Goal: Navigation & Orientation: Go to known website

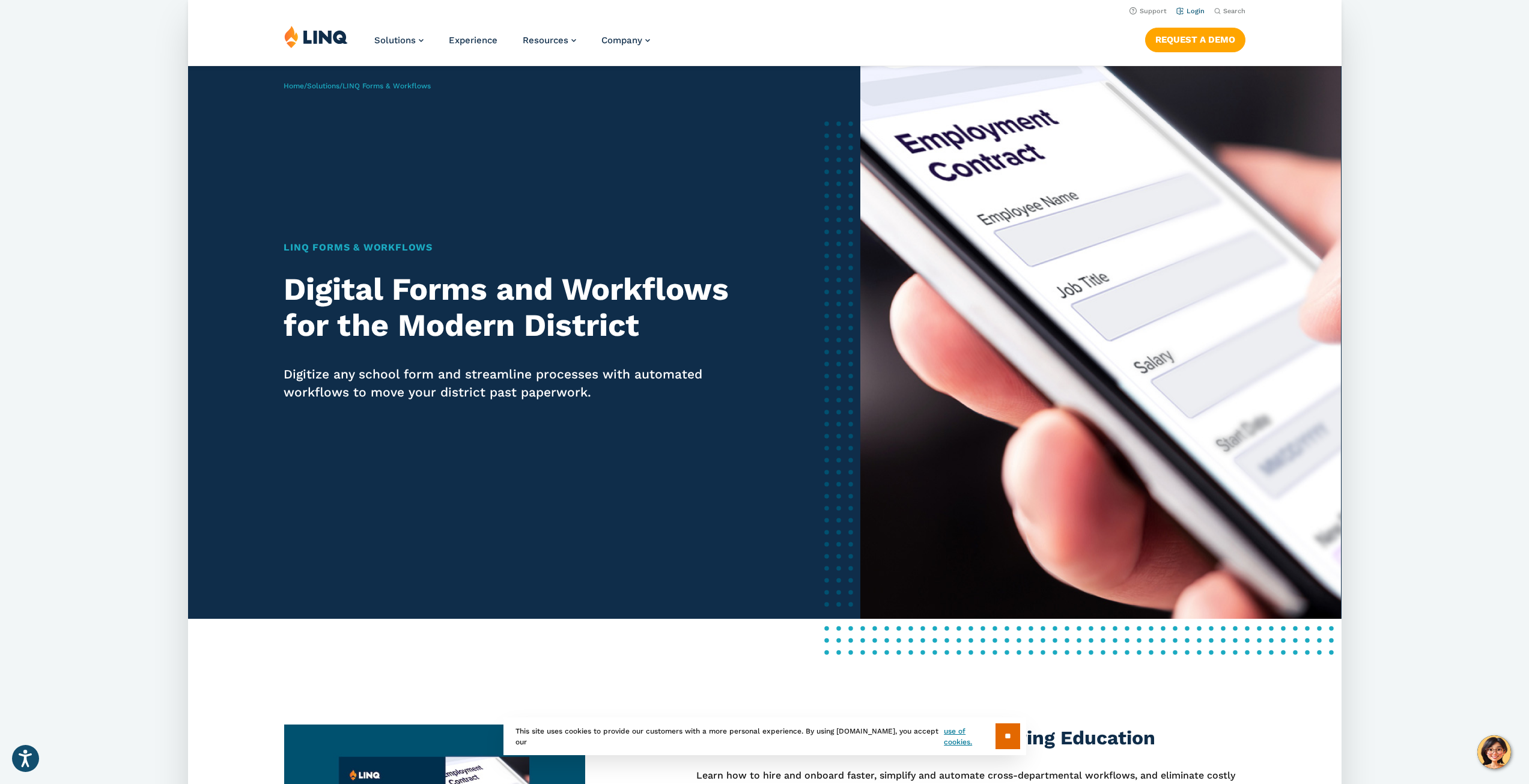
click at [1192, 13] on link "Login" at bounding box center [1190, 11] width 28 height 8
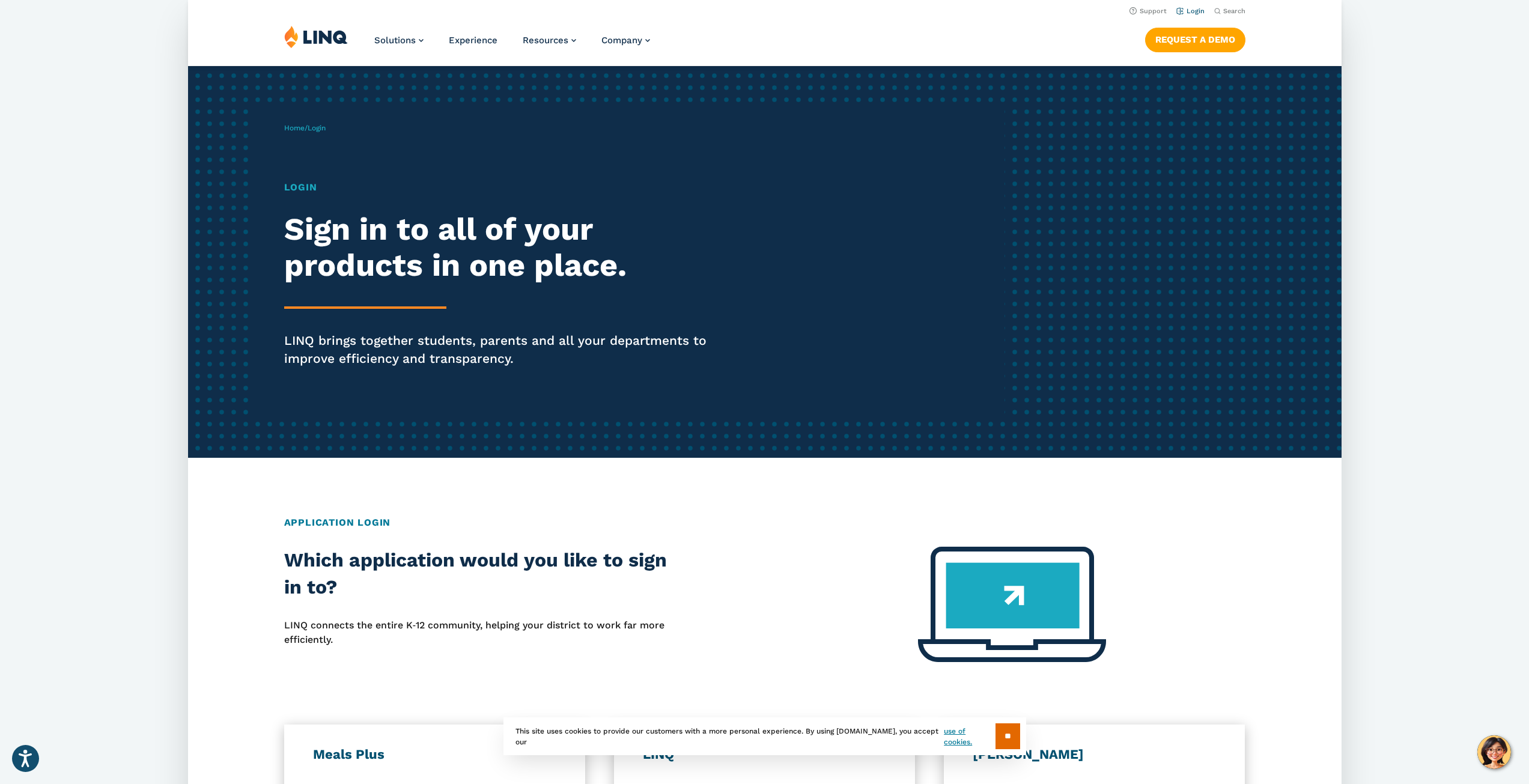
click at [1195, 13] on link "Login" at bounding box center [1190, 11] width 28 height 8
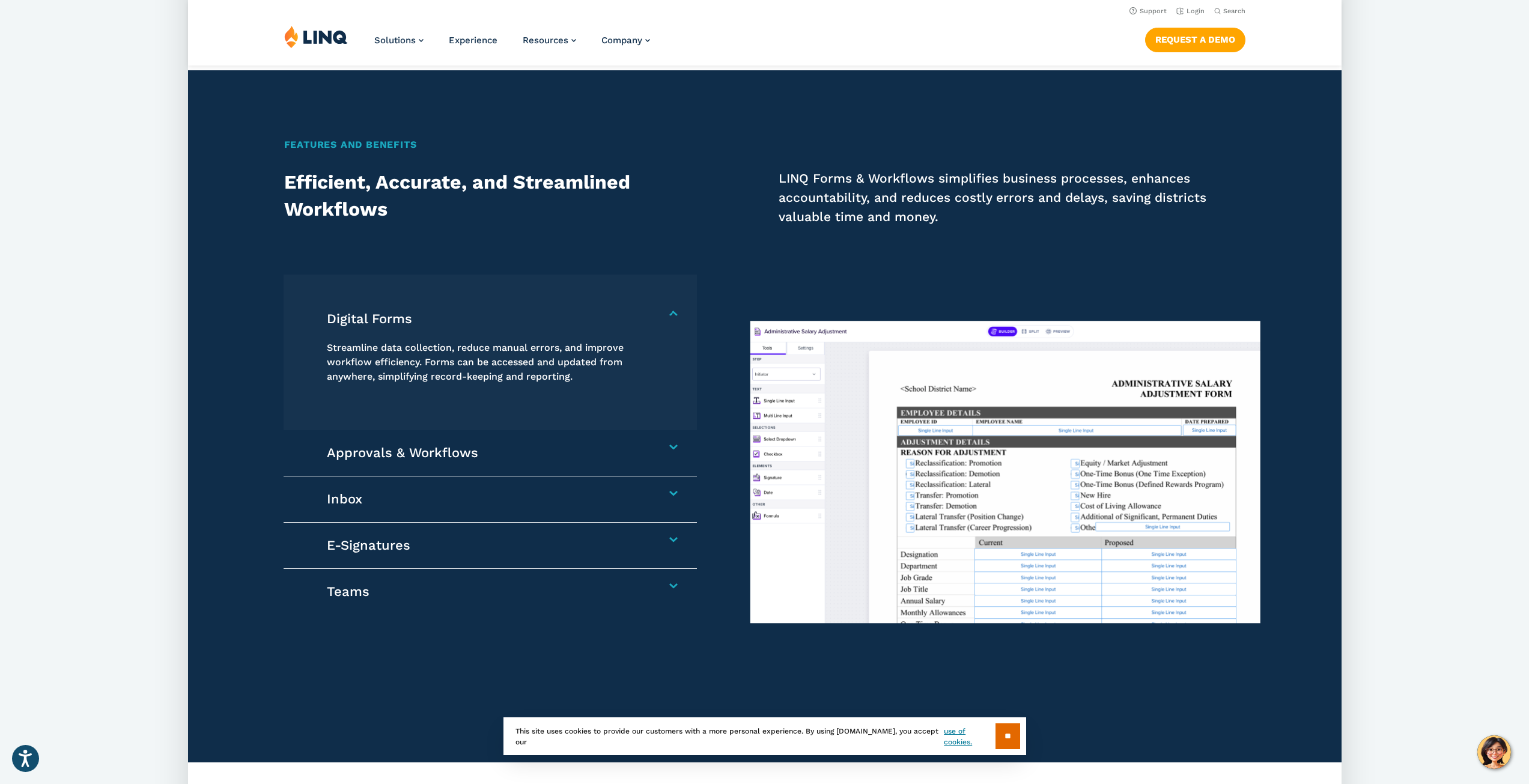
scroll to position [361, 0]
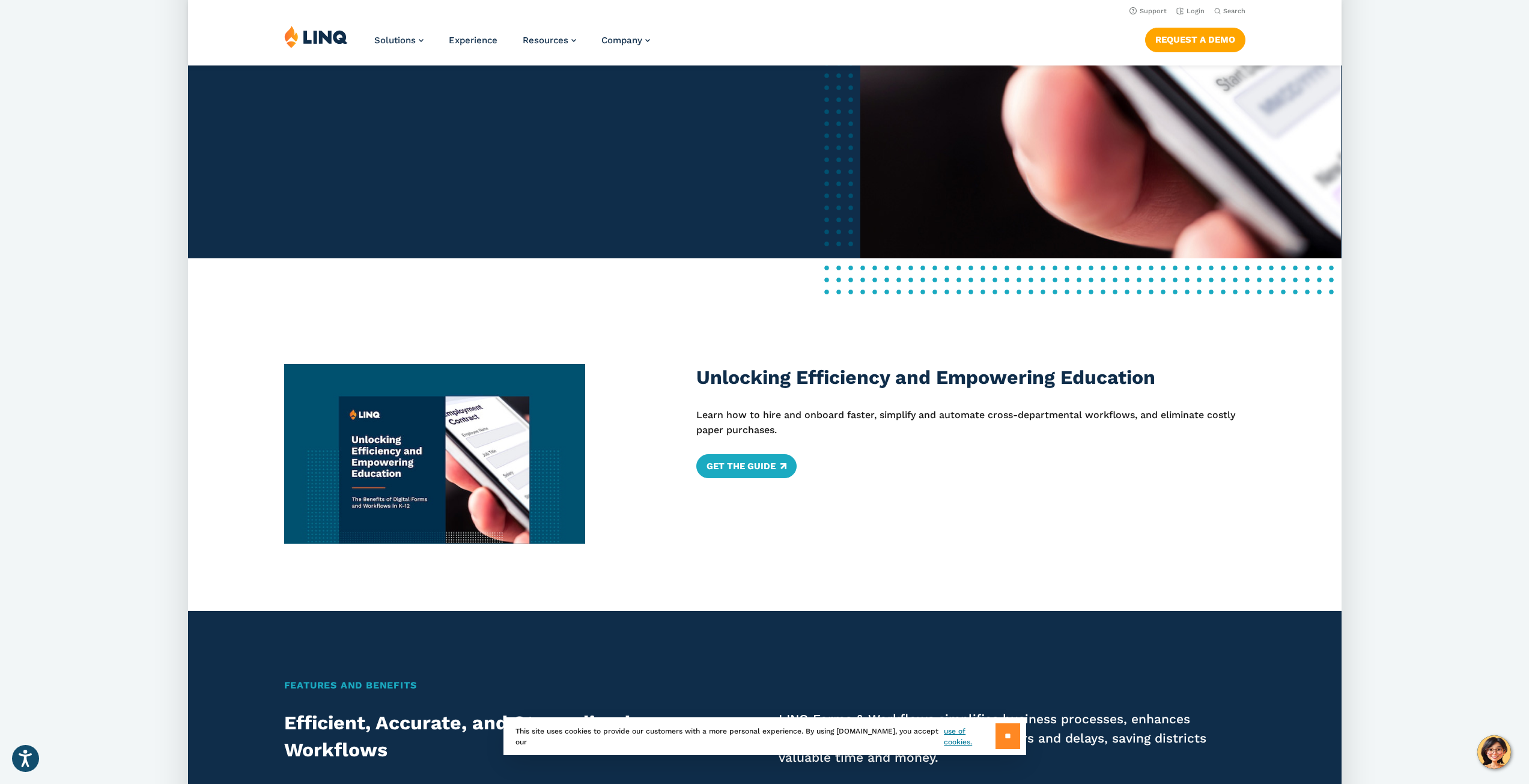
click at [1002, 740] on input "**" at bounding box center [1008, 736] width 24 height 26
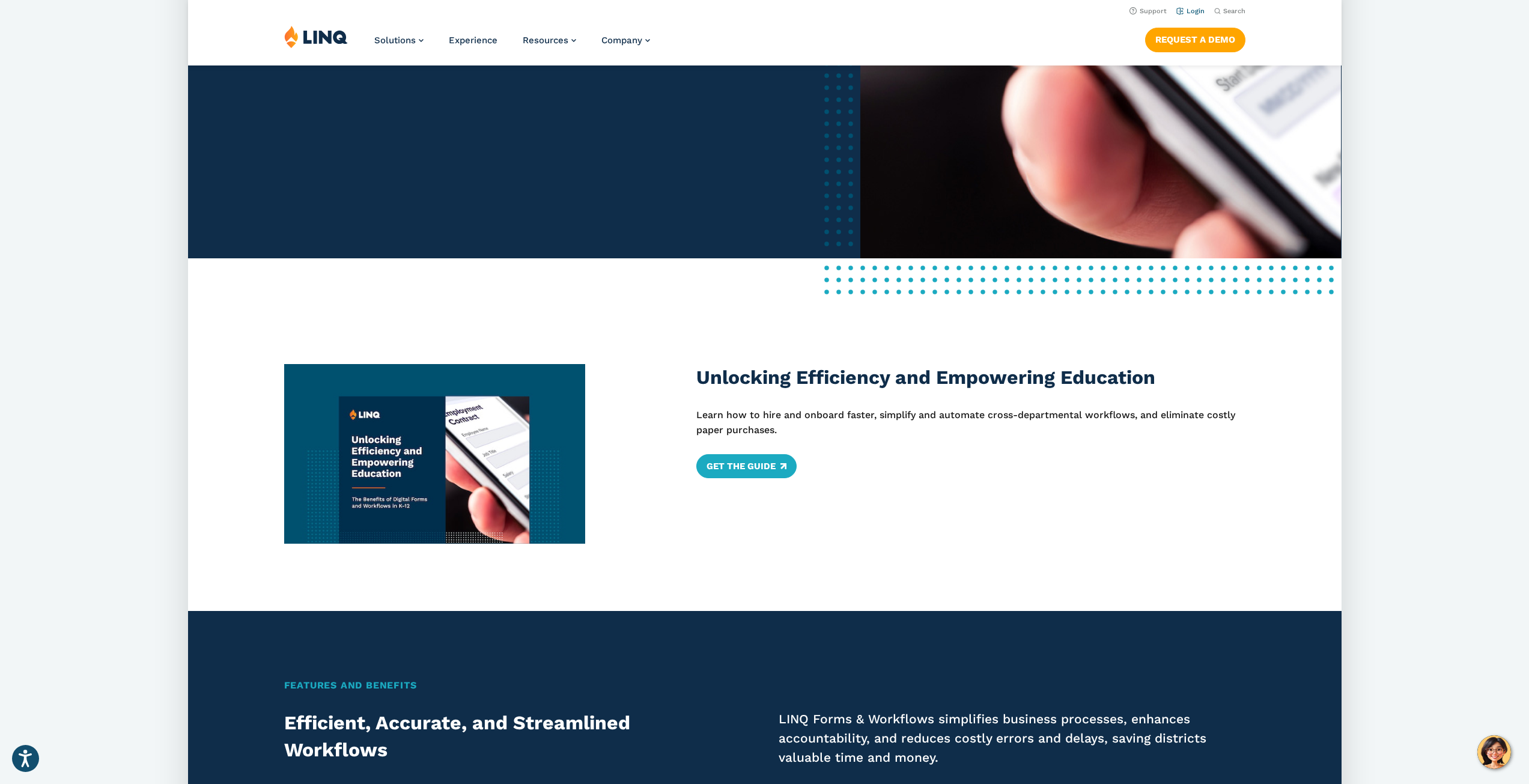
click at [1195, 8] on link "Login" at bounding box center [1190, 11] width 28 height 8
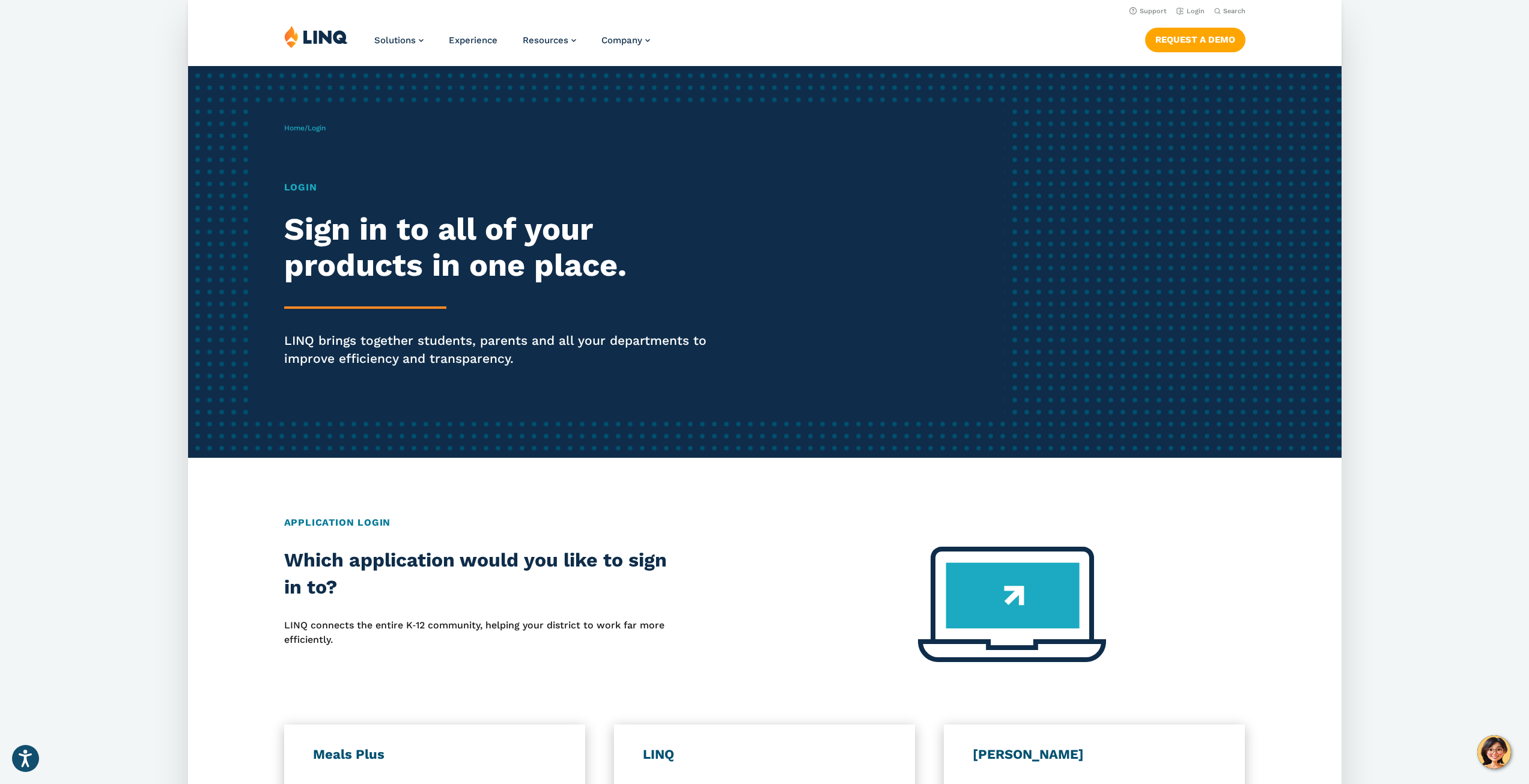
click at [294, 189] on h1 "Login" at bounding box center [507, 187] width 445 height 14
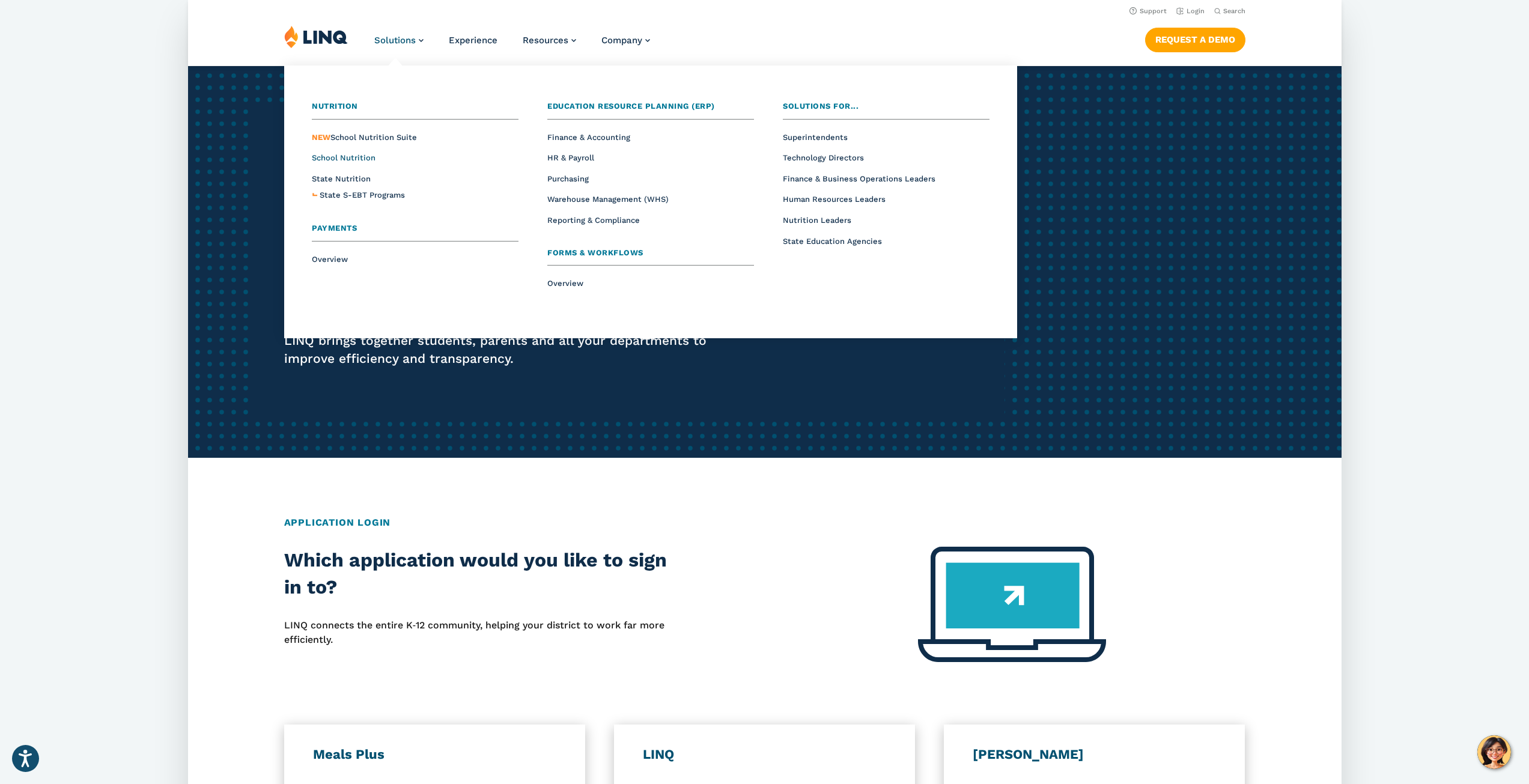
click at [340, 155] on span "School Nutrition" at bounding box center [343, 157] width 64 height 9
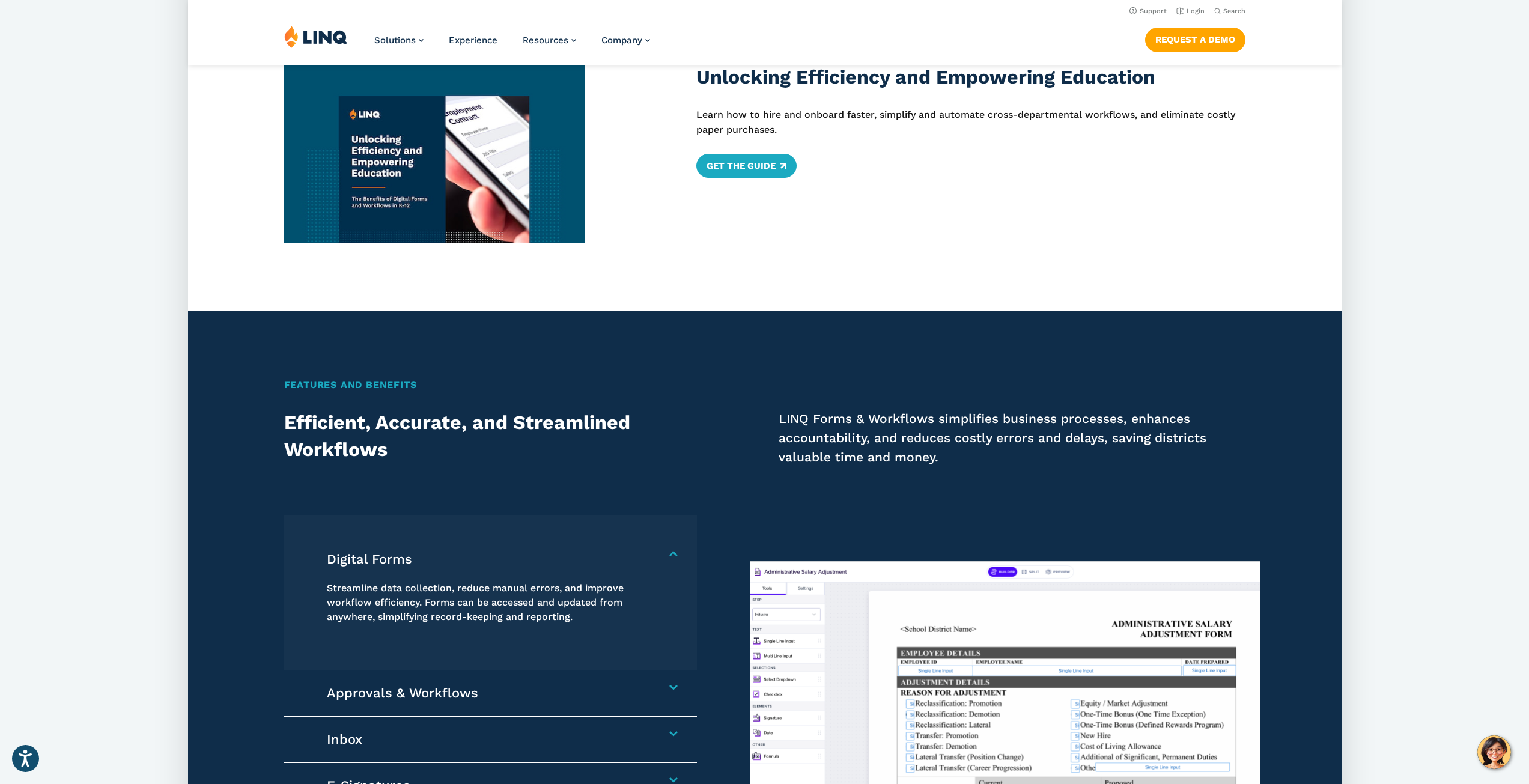
scroll to position [180, 0]
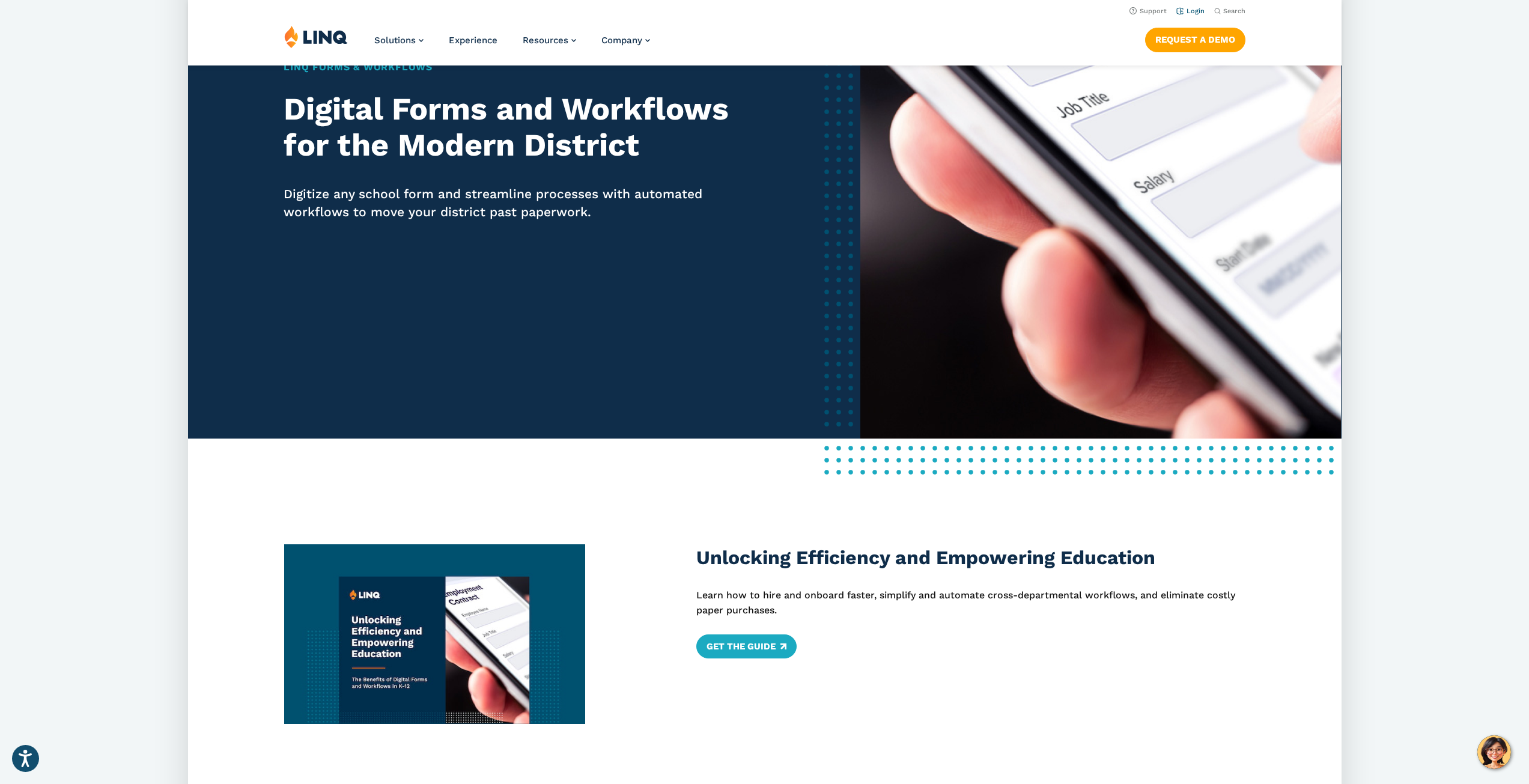
click at [1190, 11] on link "Login" at bounding box center [1190, 11] width 28 height 8
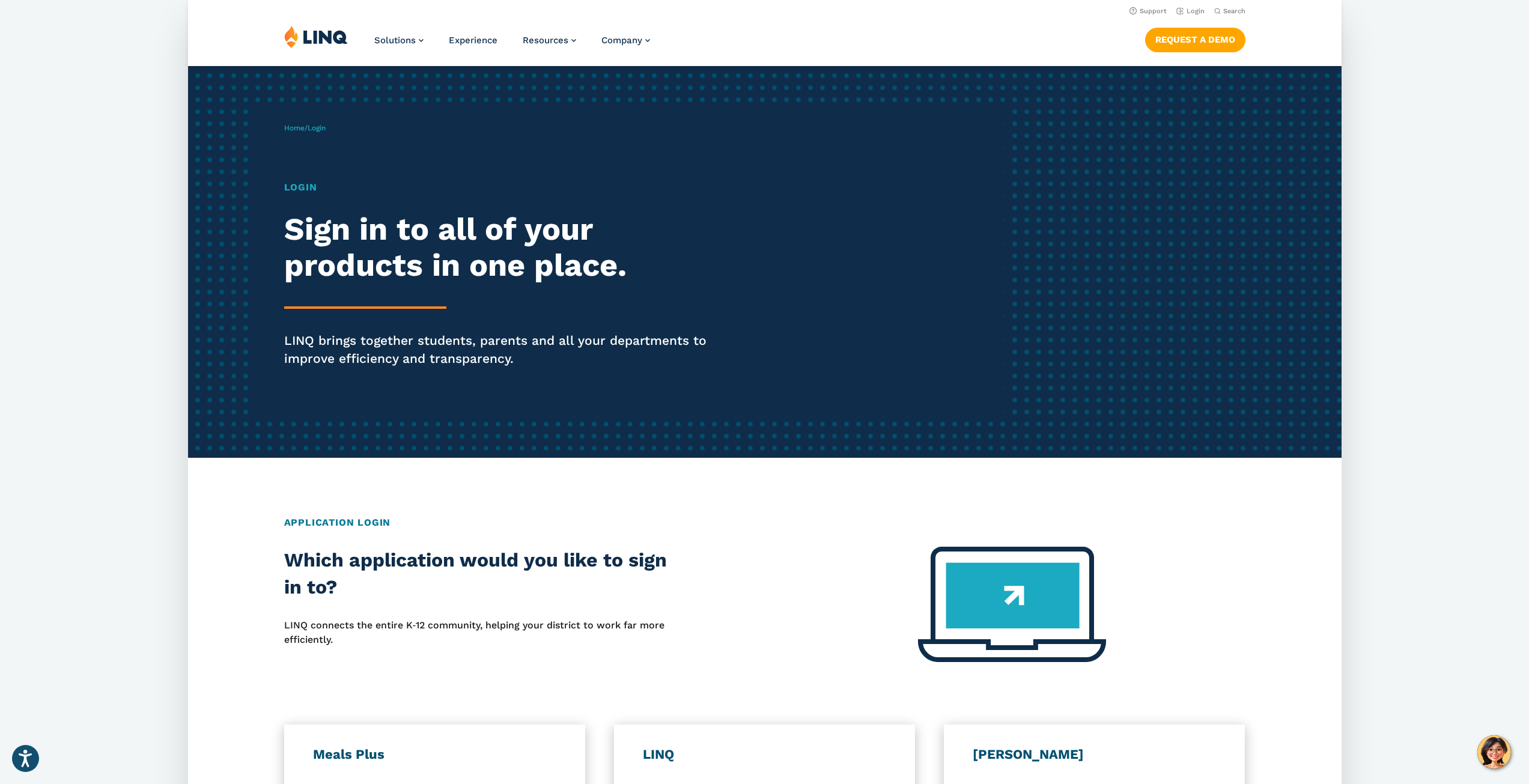
click at [318, 37] on img at bounding box center [316, 37] width 64 height 23
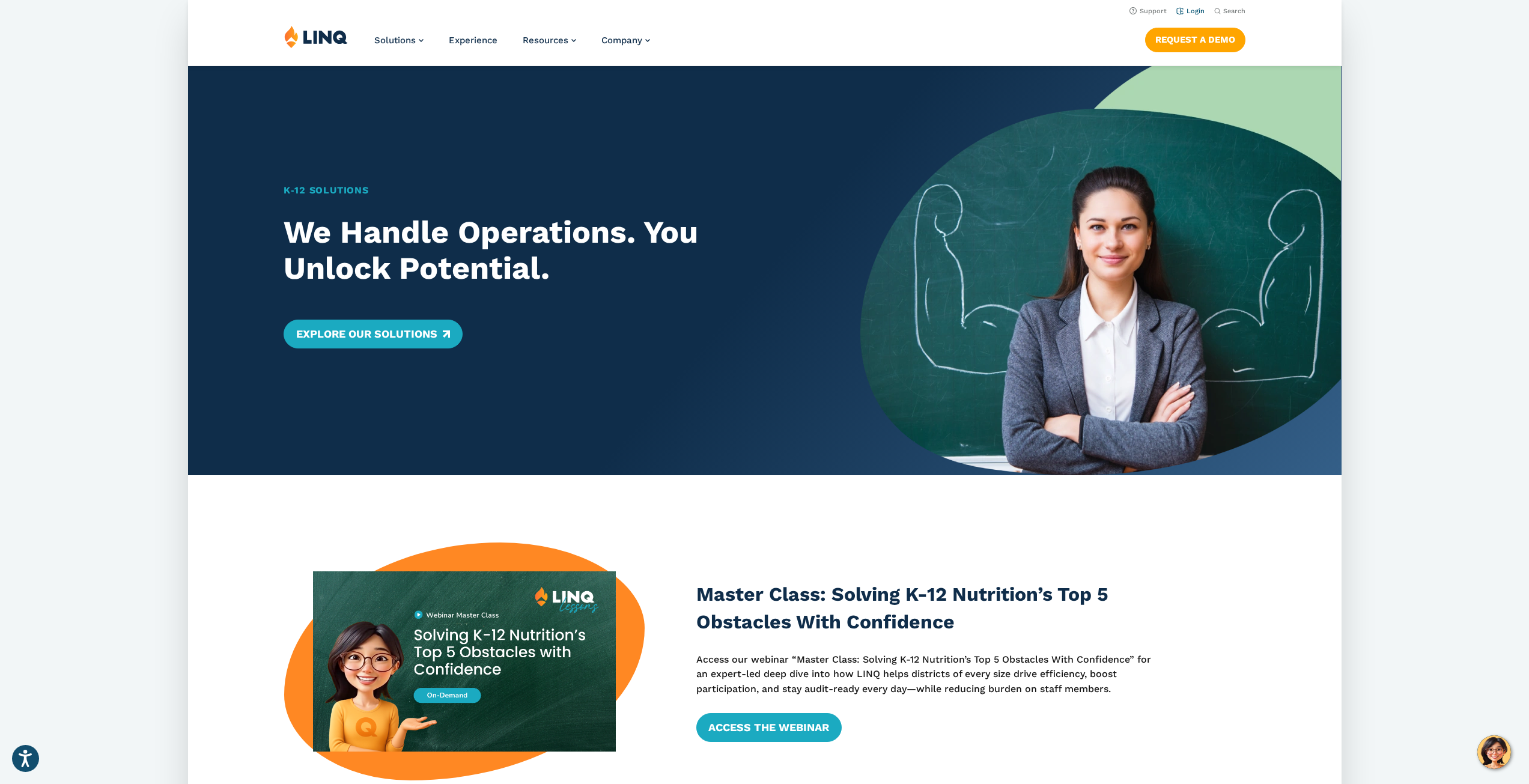
click at [1195, 9] on link "Login" at bounding box center [1190, 11] width 28 height 8
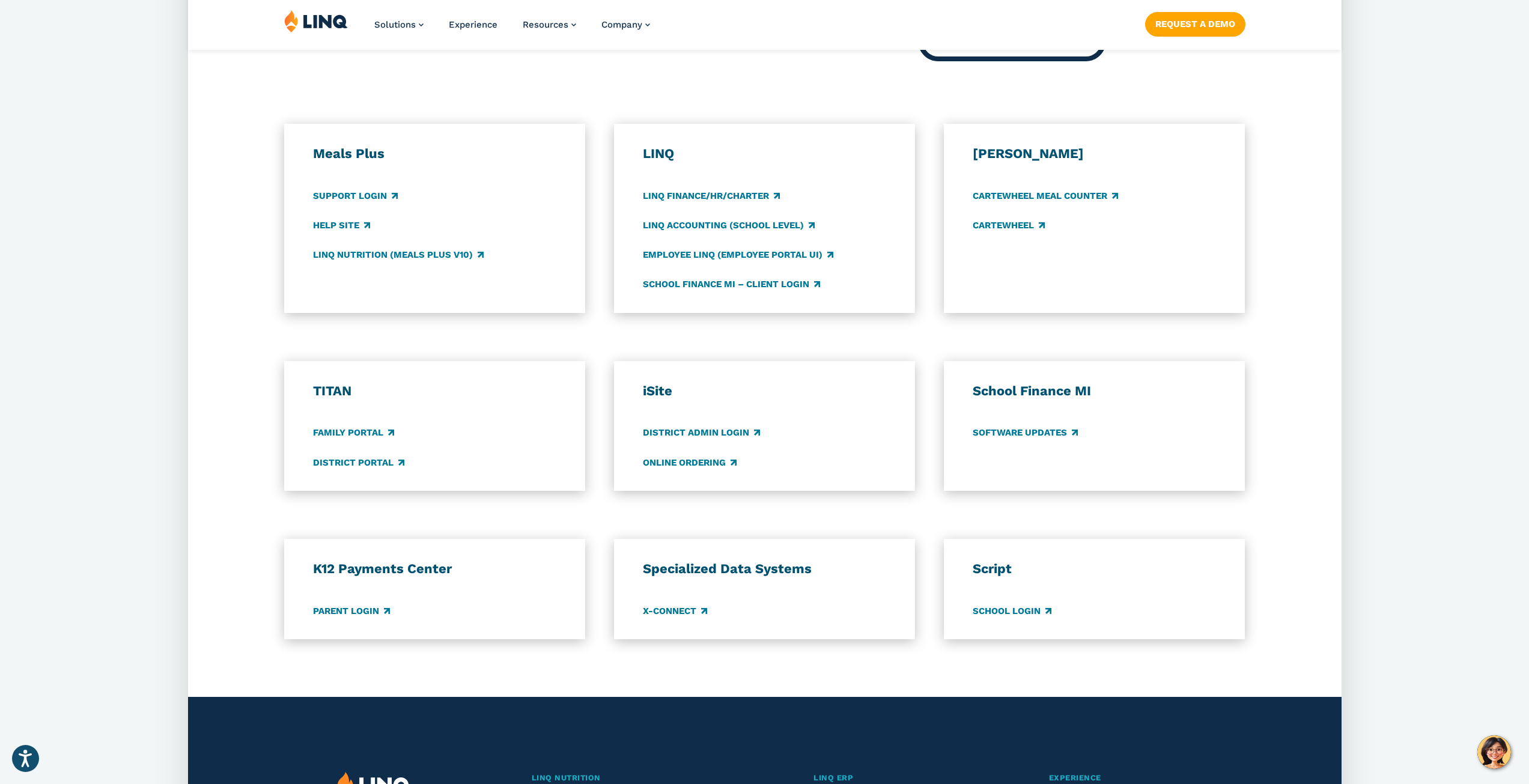
scroll to position [661, 0]
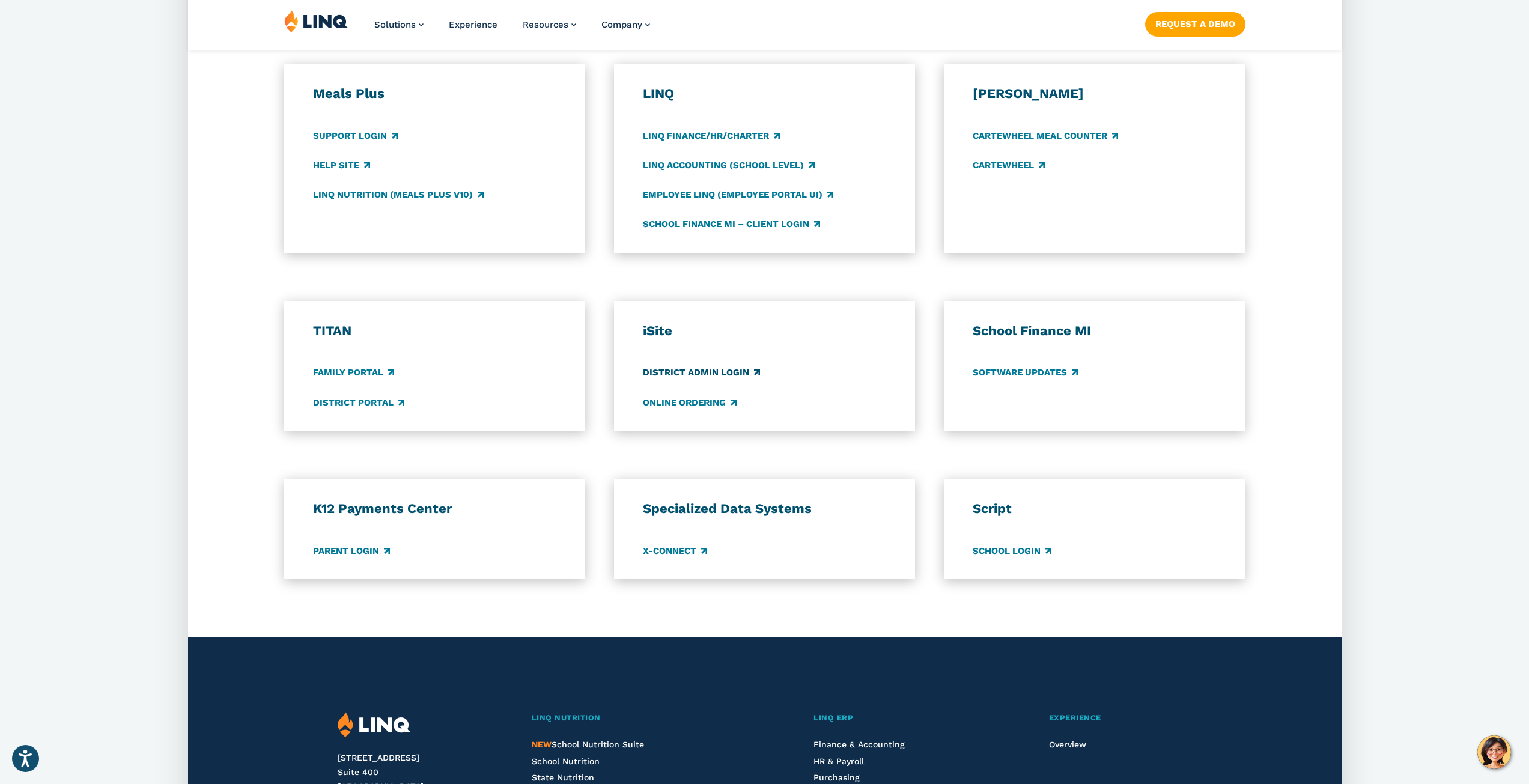
click at [702, 371] on link "District Admin Login" at bounding box center [701, 373] width 117 height 13
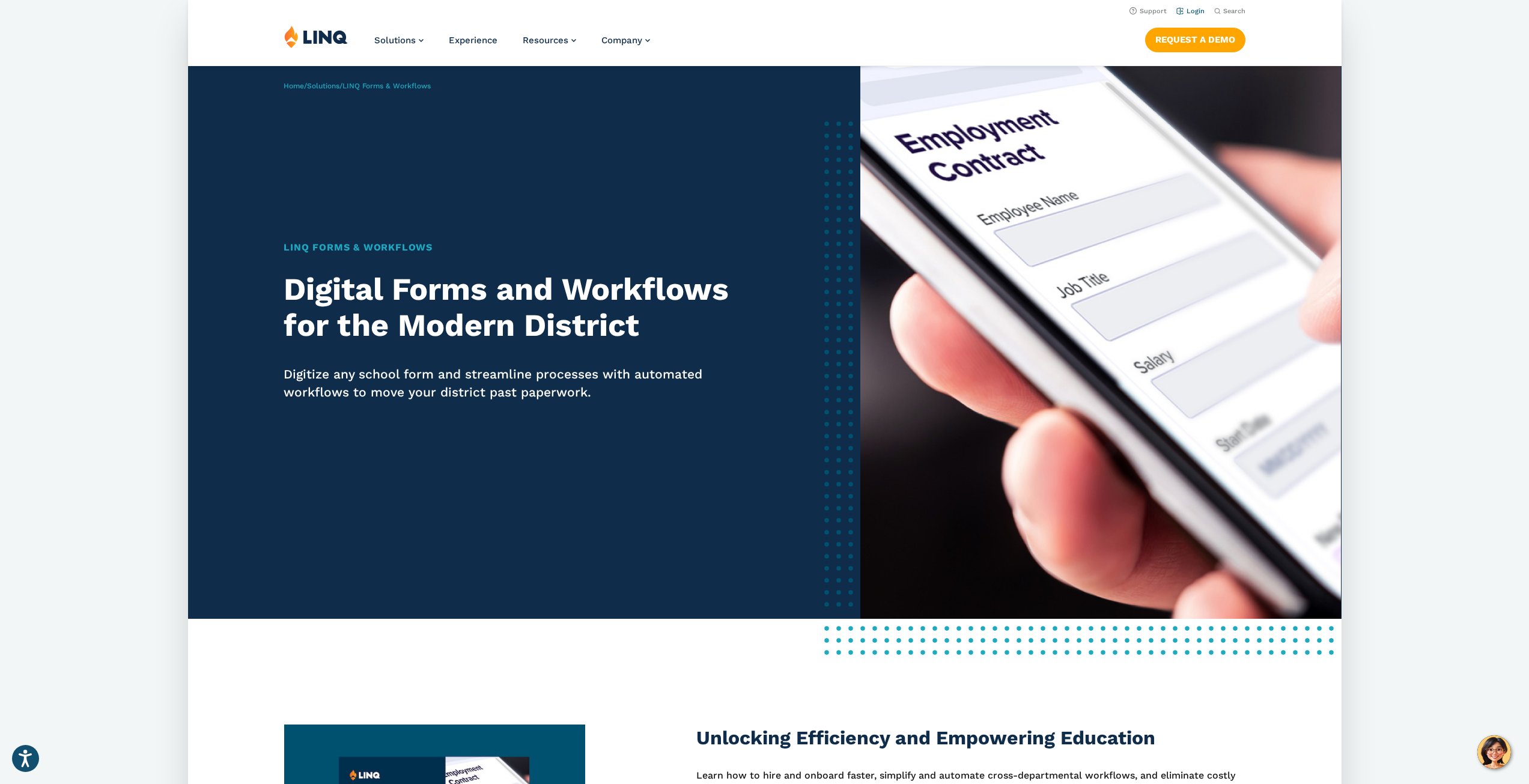
click at [1188, 13] on link "Login" at bounding box center [1190, 11] width 28 height 8
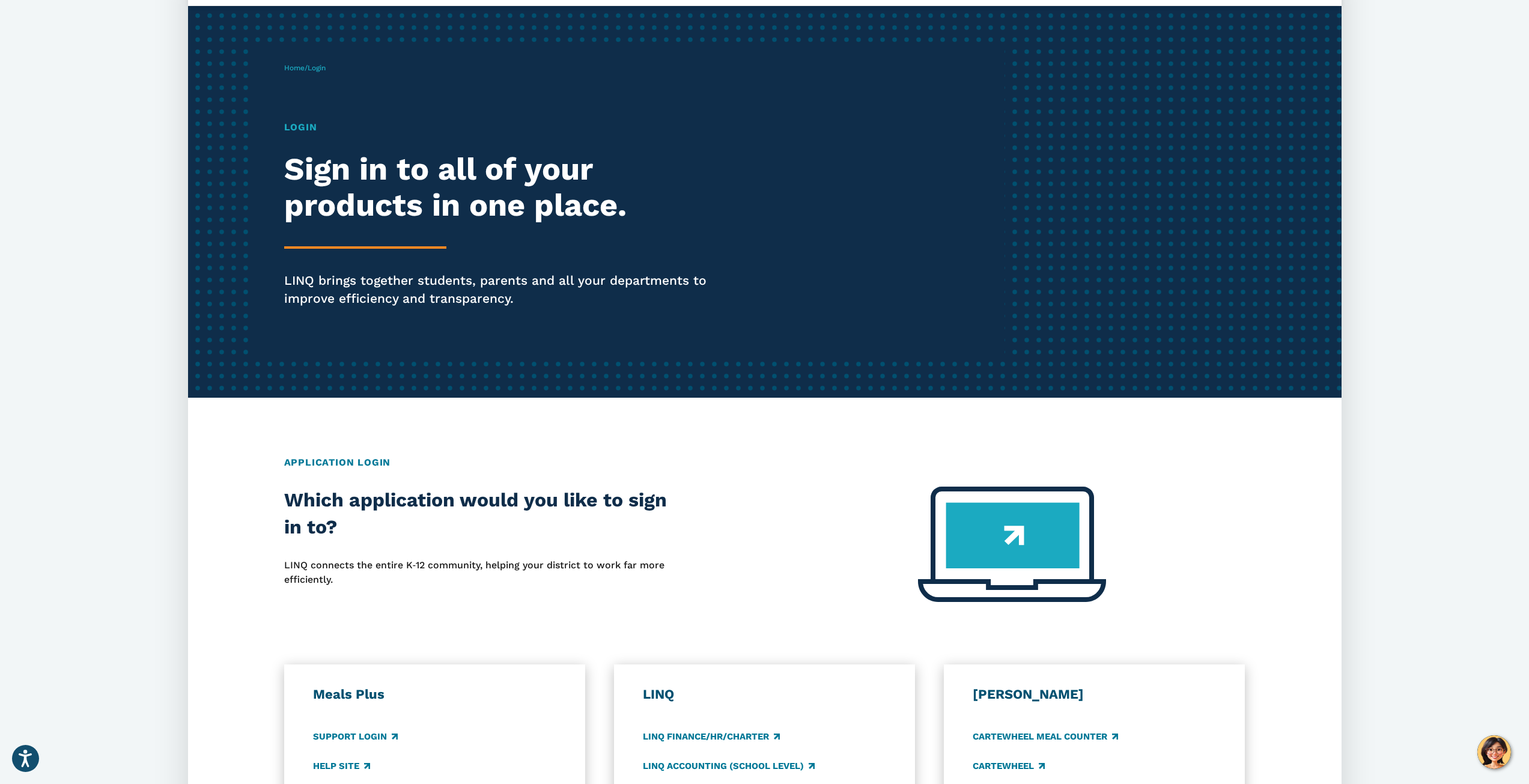
scroll to position [361, 0]
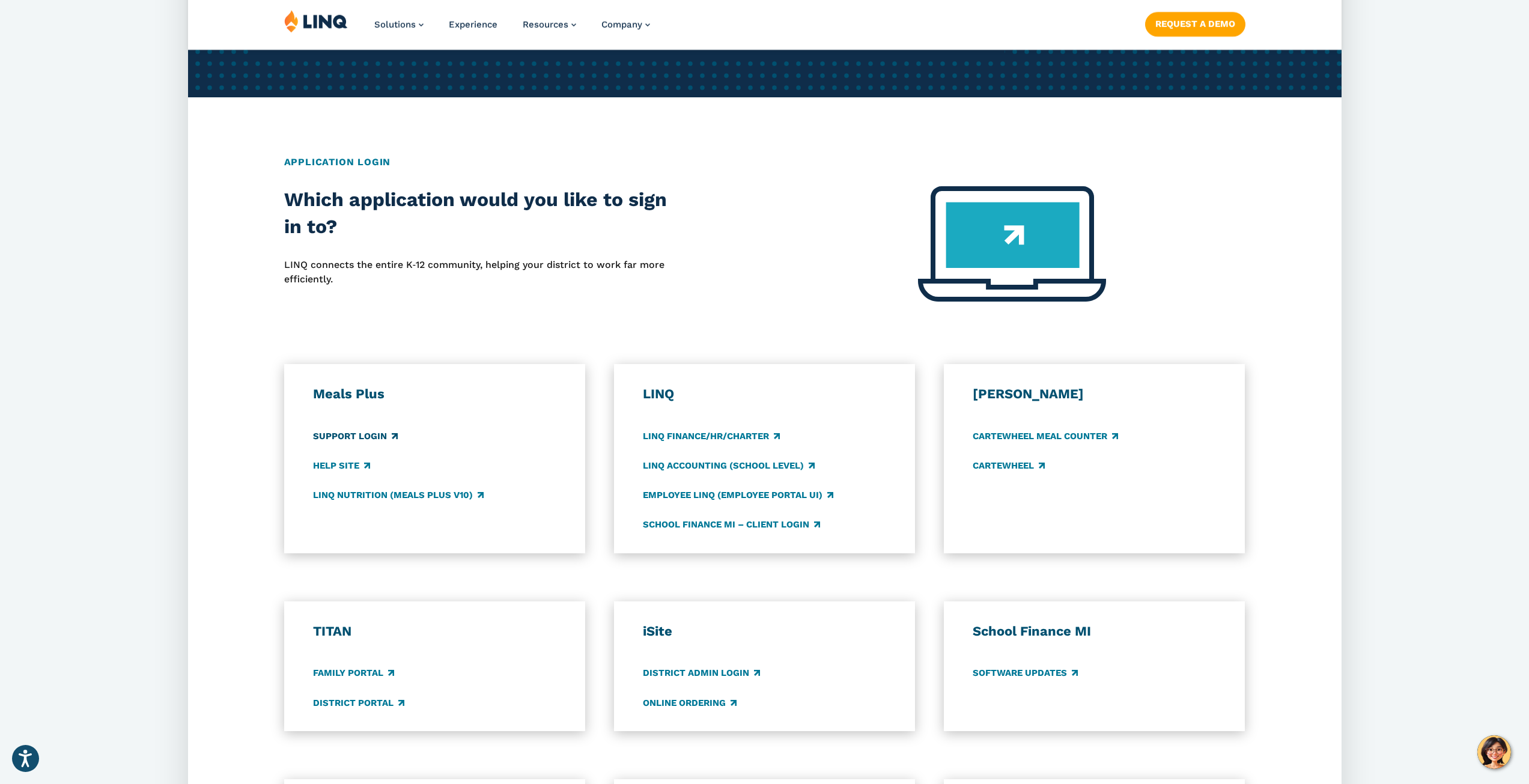
click at [359, 438] on link "Support Login" at bounding box center [356, 436] width 85 height 13
